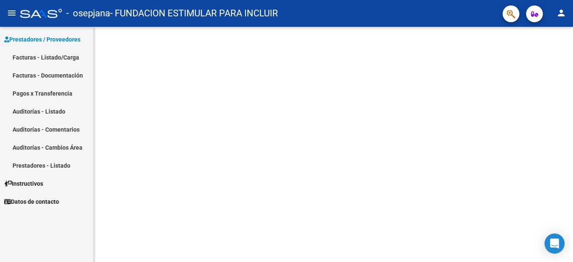
click at [60, 54] on link "Facturas - Listado/Carga" at bounding box center [46, 57] width 93 height 18
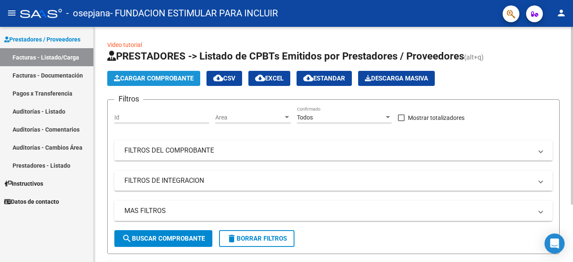
click at [163, 77] on span "Cargar Comprobante" at bounding box center [154, 79] width 80 height 8
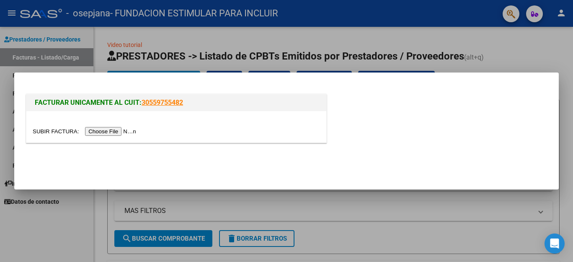
click at [126, 130] on input "file" at bounding box center [86, 131] width 106 height 9
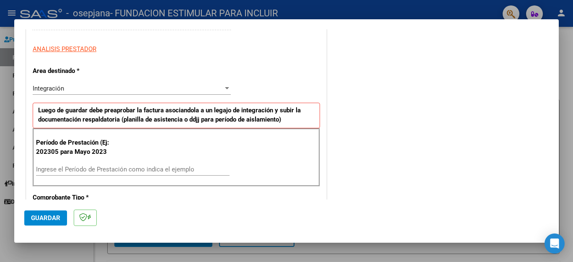
scroll to position [152, 0]
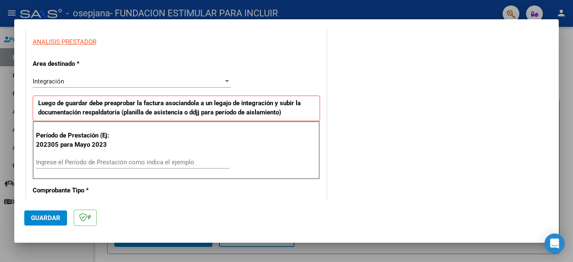
click at [96, 160] on input "Ingrese el Período de Prestación como indica el ejemplo" at bounding box center [133, 162] width 194 height 8
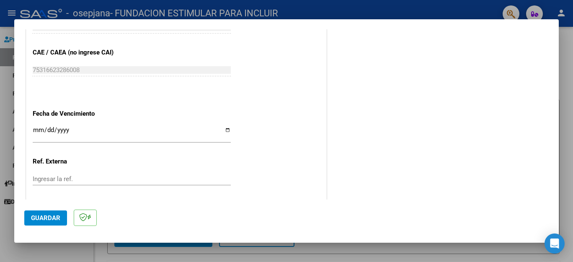
scroll to position [513, 0]
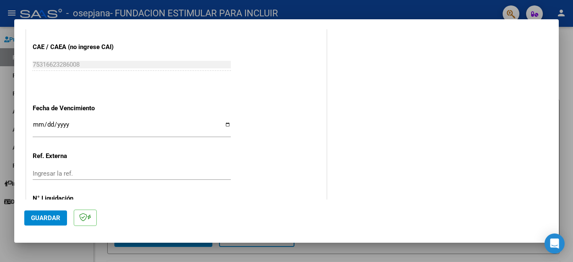
type input "202507"
click at [36, 124] on input "Ingresar la fecha" at bounding box center [132, 127] width 198 height 13
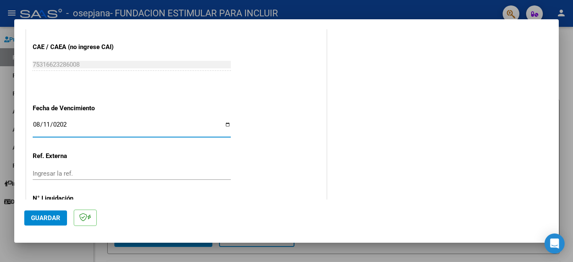
type input "[DATE]"
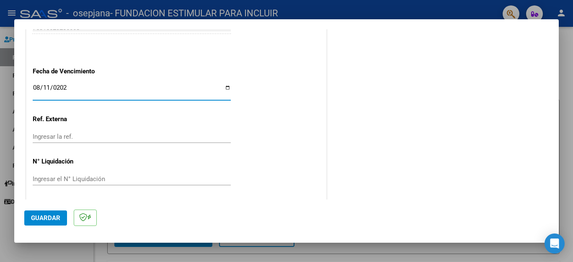
click at [44, 217] on span "Guardar" at bounding box center [45, 218] width 29 height 8
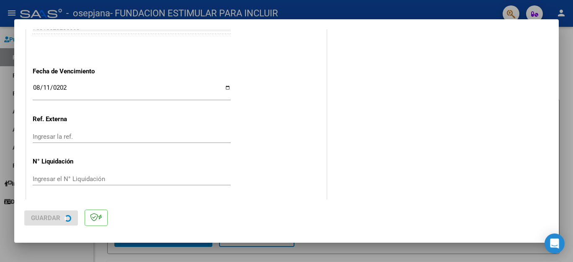
scroll to position [0, 0]
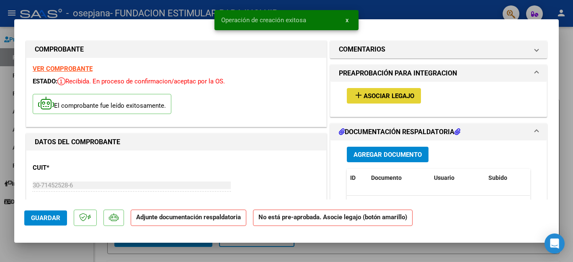
click at [362, 97] on mat-icon "add" at bounding box center [359, 95] width 10 height 10
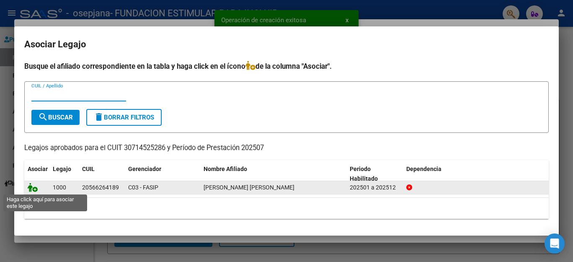
click at [33, 187] on icon at bounding box center [33, 187] width 10 height 9
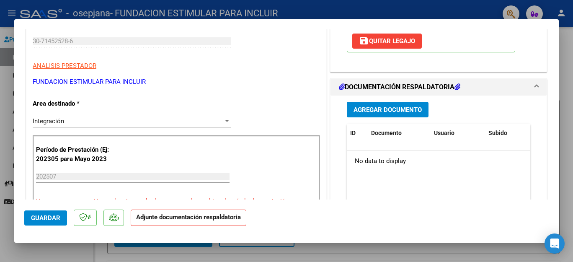
scroll to position [146, 0]
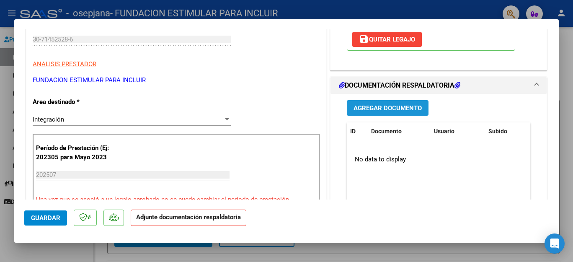
click at [408, 110] on span "Agregar Documento" at bounding box center [388, 108] width 68 height 8
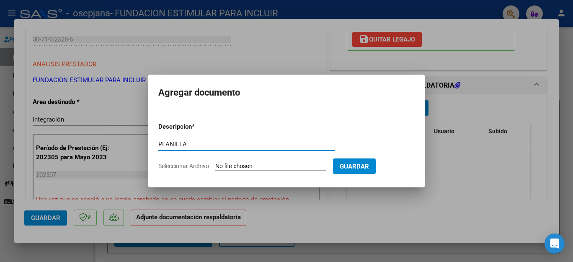
type input "PLANILLA"
click at [243, 171] on form "Descripcion * PLANILLA Escriba aquí una descripcion Seleccionar Archivo Guardar" at bounding box center [286, 146] width 256 height 61
click at [243, 168] on input "Seleccionar Archivo" at bounding box center [270, 167] width 111 height 8
type input "C:\fakepath\[PERSON_NAME].pdf"
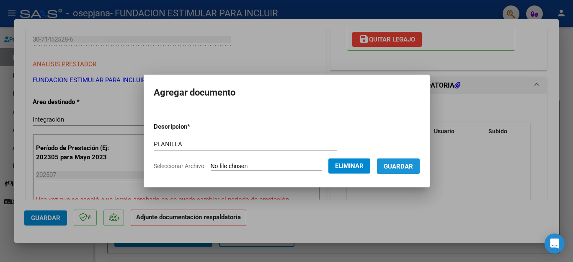
click at [403, 165] on span "Guardar" at bounding box center [398, 167] width 29 height 8
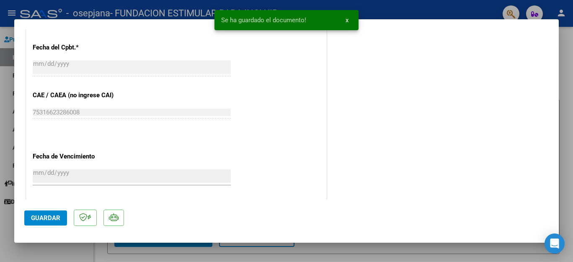
scroll to position [506, 0]
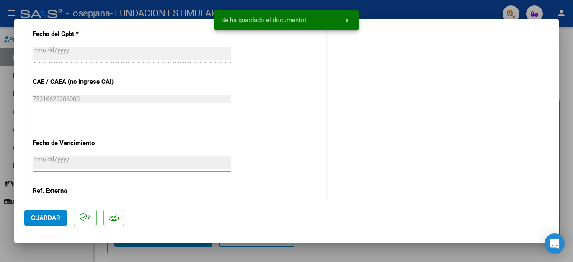
click at [53, 219] on span "Guardar" at bounding box center [45, 218] width 29 height 8
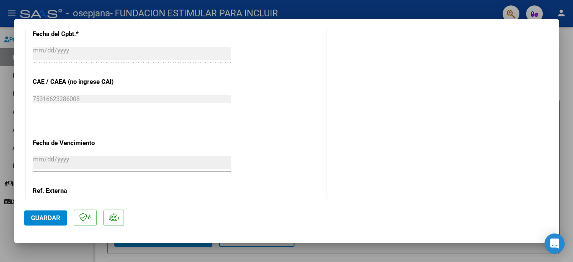
click at [57, 217] on span "Guardar" at bounding box center [45, 218] width 29 height 8
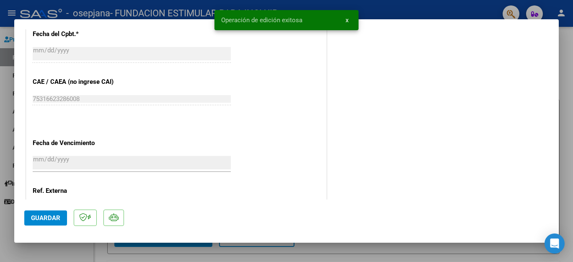
click at [423, 10] on div at bounding box center [286, 131] width 573 height 262
type input "$ 0,00"
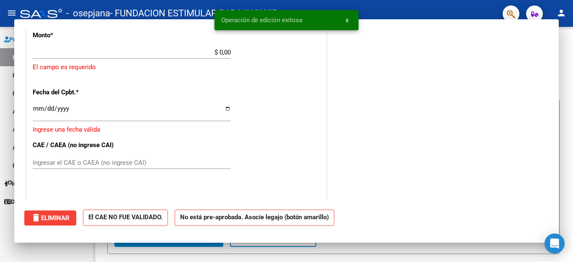
scroll to position [565, 0]
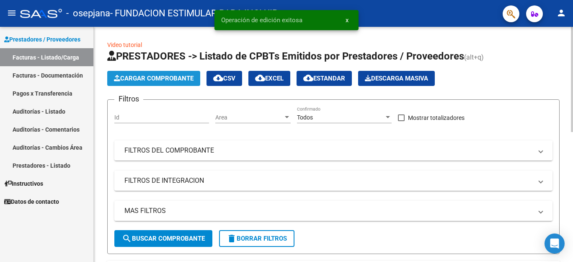
click at [176, 75] on span "Cargar Comprobante" at bounding box center [154, 79] width 80 height 8
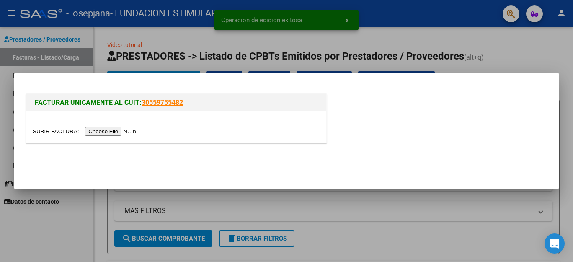
click at [111, 132] on input "file" at bounding box center [86, 131] width 106 height 9
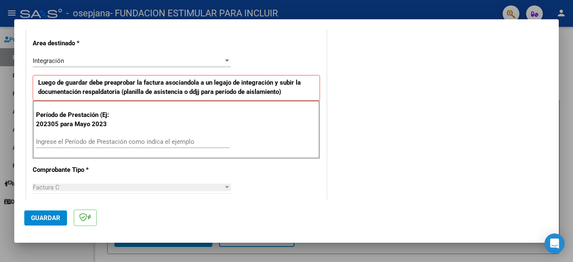
scroll to position [185, 0]
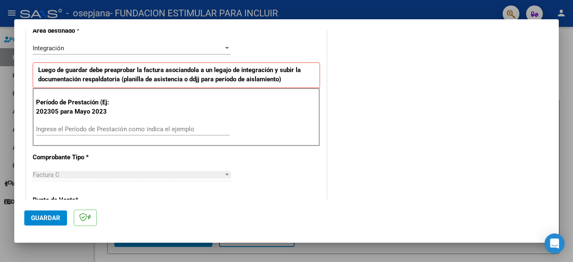
click at [132, 132] on div "Ingrese el Período de Prestación como indica el ejemplo" at bounding box center [133, 129] width 194 height 13
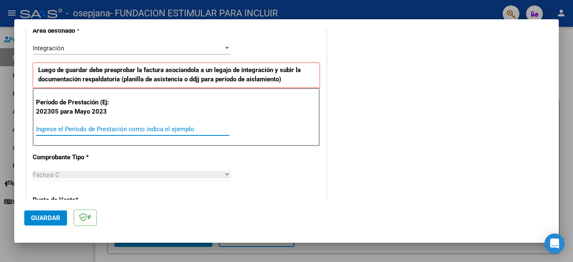
click at [131, 128] on input "Ingrese el Período de Prestación como indica el ejemplo" at bounding box center [133, 129] width 194 height 8
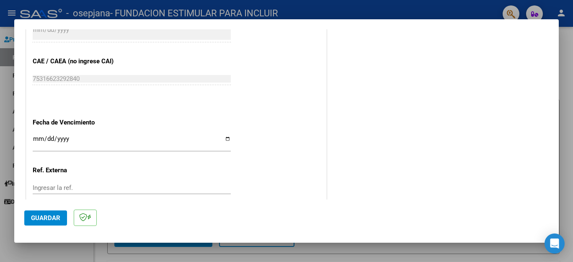
scroll to position [526, 0]
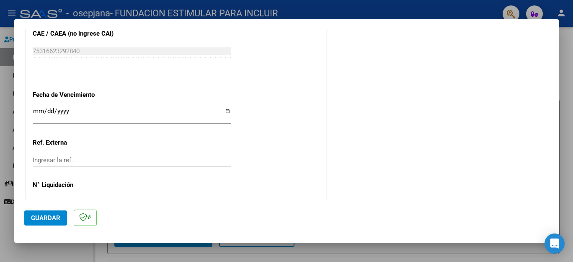
type input "202507"
click at [35, 108] on input "Ingresar la fecha" at bounding box center [132, 114] width 198 height 13
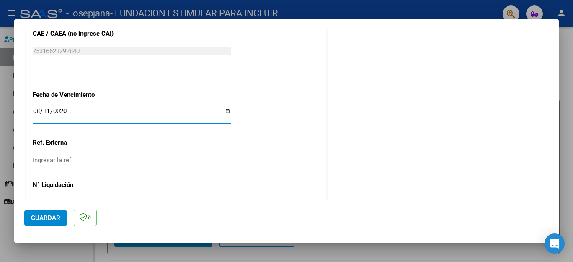
type input "0205-08-11"
type input "[DATE]"
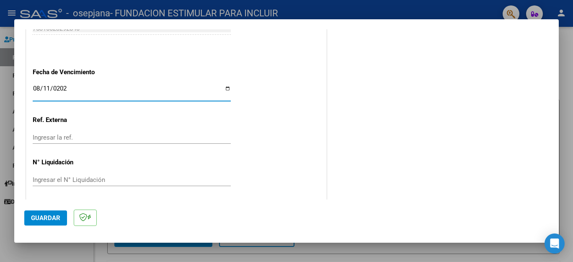
scroll to position [550, 0]
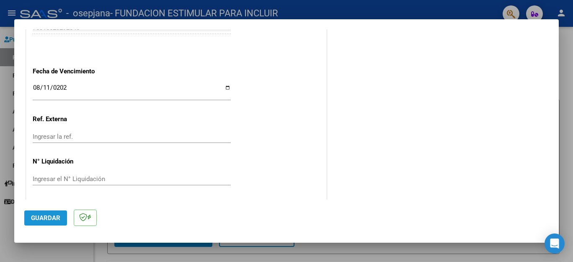
click at [48, 218] on span "Guardar" at bounding box center [45, 218] width 29 height 8
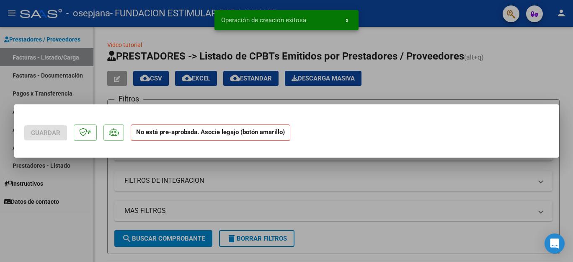
scroll to position [0, 0]
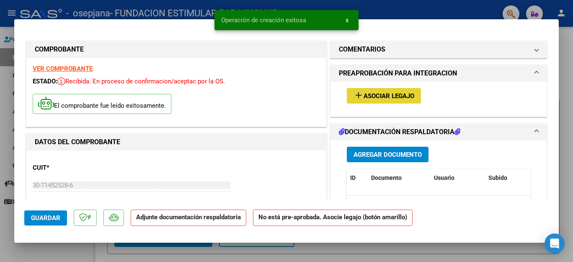
click at [397, 95] on span "Asociar Legajo" at bounding box center [389, 96] width 51 height 8
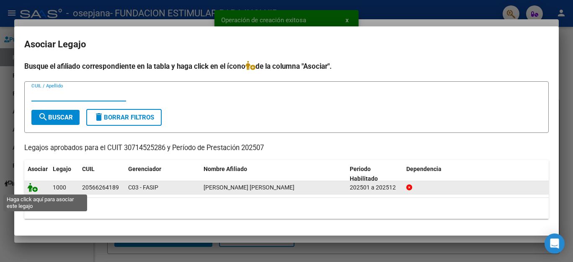
click at [33, 189] on icon at bounding box center [33, 187] width 10 height 9
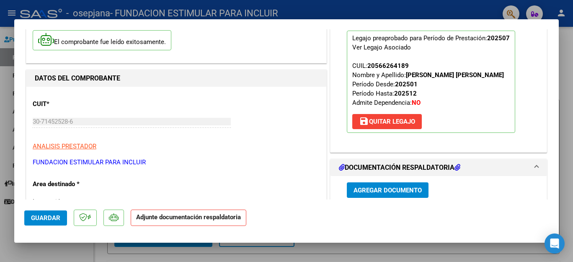
scroll to position [94, 0]
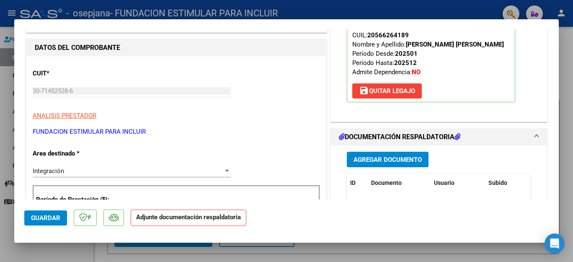
click at [387, 161] on span "Agregar Documento" at bounding box center [388, 160] width 68 height 8
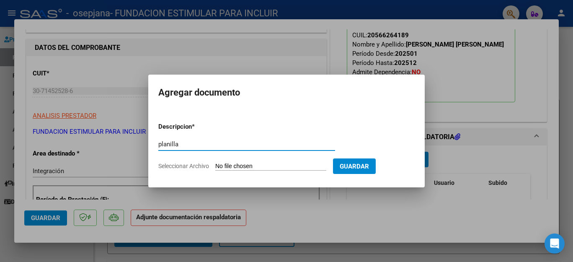
type input "planilla"
click at [271, 167] on input "Seleccionar Archivo" at bounding box center [270, 167] width 111 height 8
type input "C:\fakepath\[PERSON_NAME].pdf"
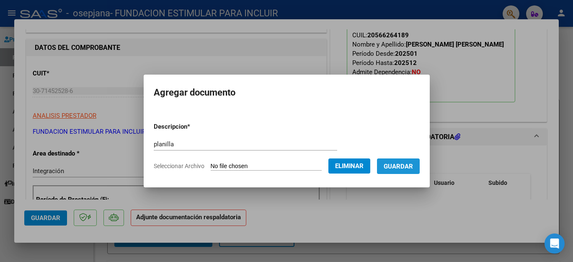
click at [413, 170] on button "Guardar" at bounding box center [398, 165] width 43 height 15
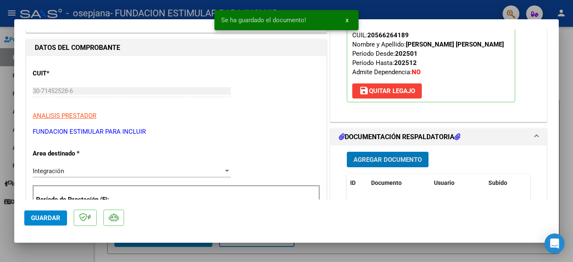
click at [49, 215] on span "Guardar" at bounding box center [45, 218] width 29 height 8
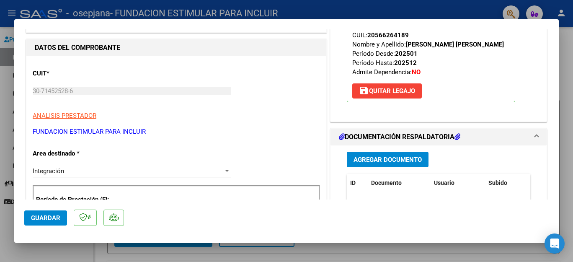
click at [48, 216] on span "Guardar" at bounding box center [45, 218] width 29 height 8
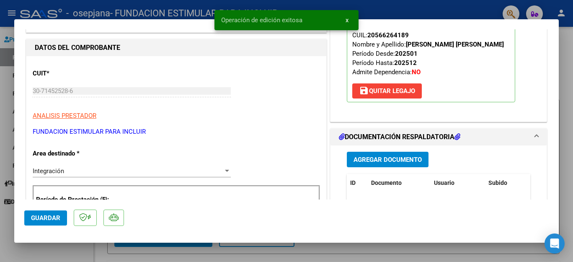
click at [170, 11] on div at bounding box center [286, 131] width 573 height 262
type input "$ 0,00"
